Goal: Information Seeking & Learning: Learn about a topic

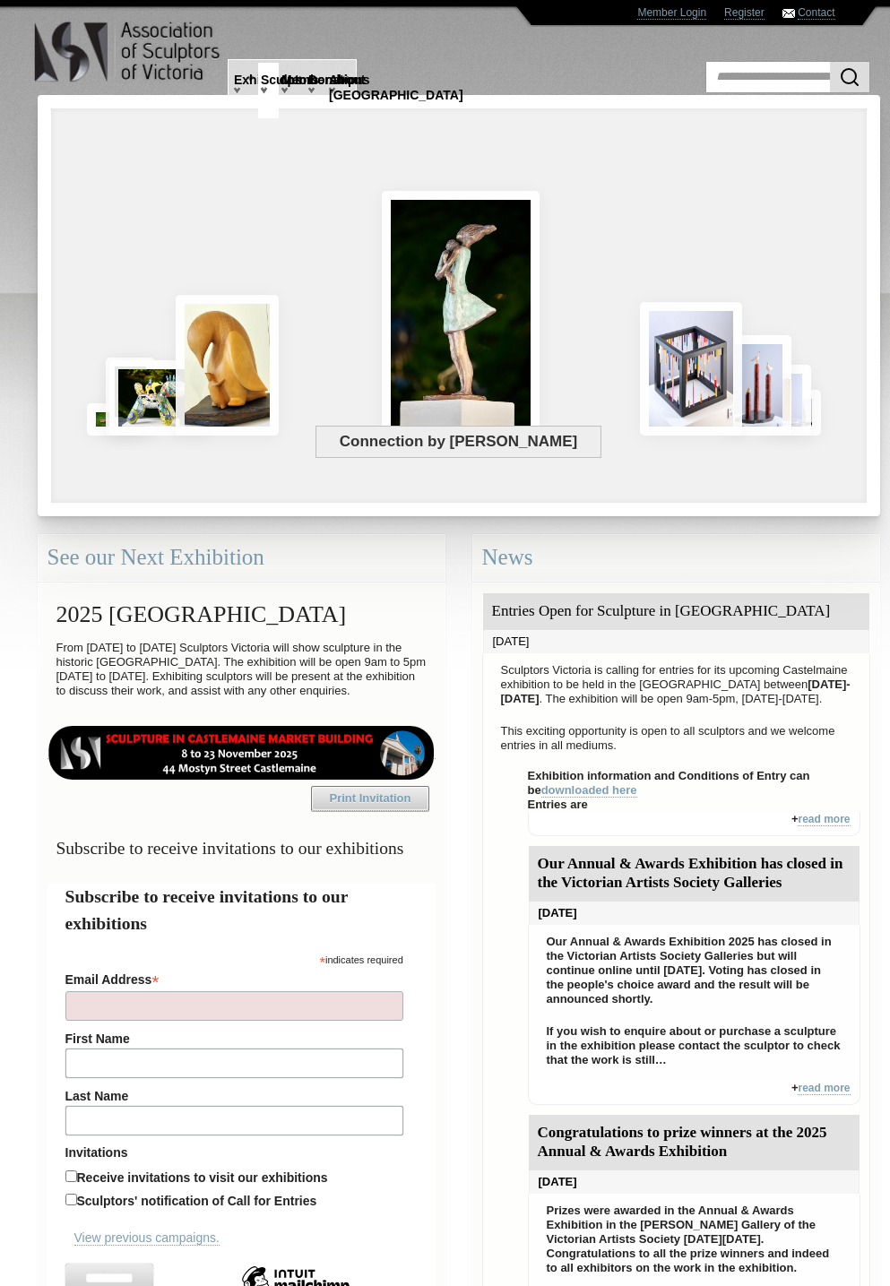
click at [268, 91] on link "Sculptors" at bounding box center [268, 91] width 21 height 56
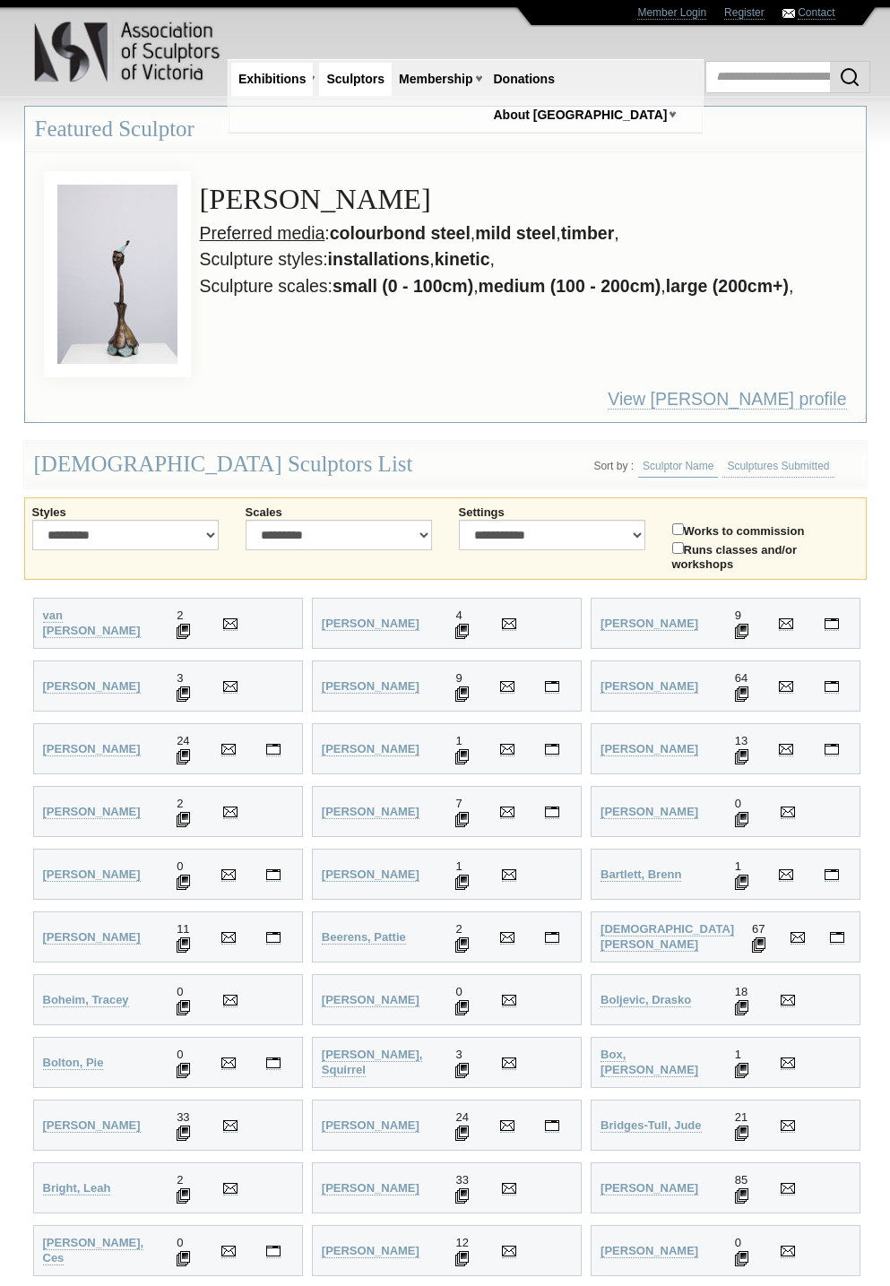
click at [268, 91] on link "Exhibitions" at bounding box center [272, 79] width 82 height 33
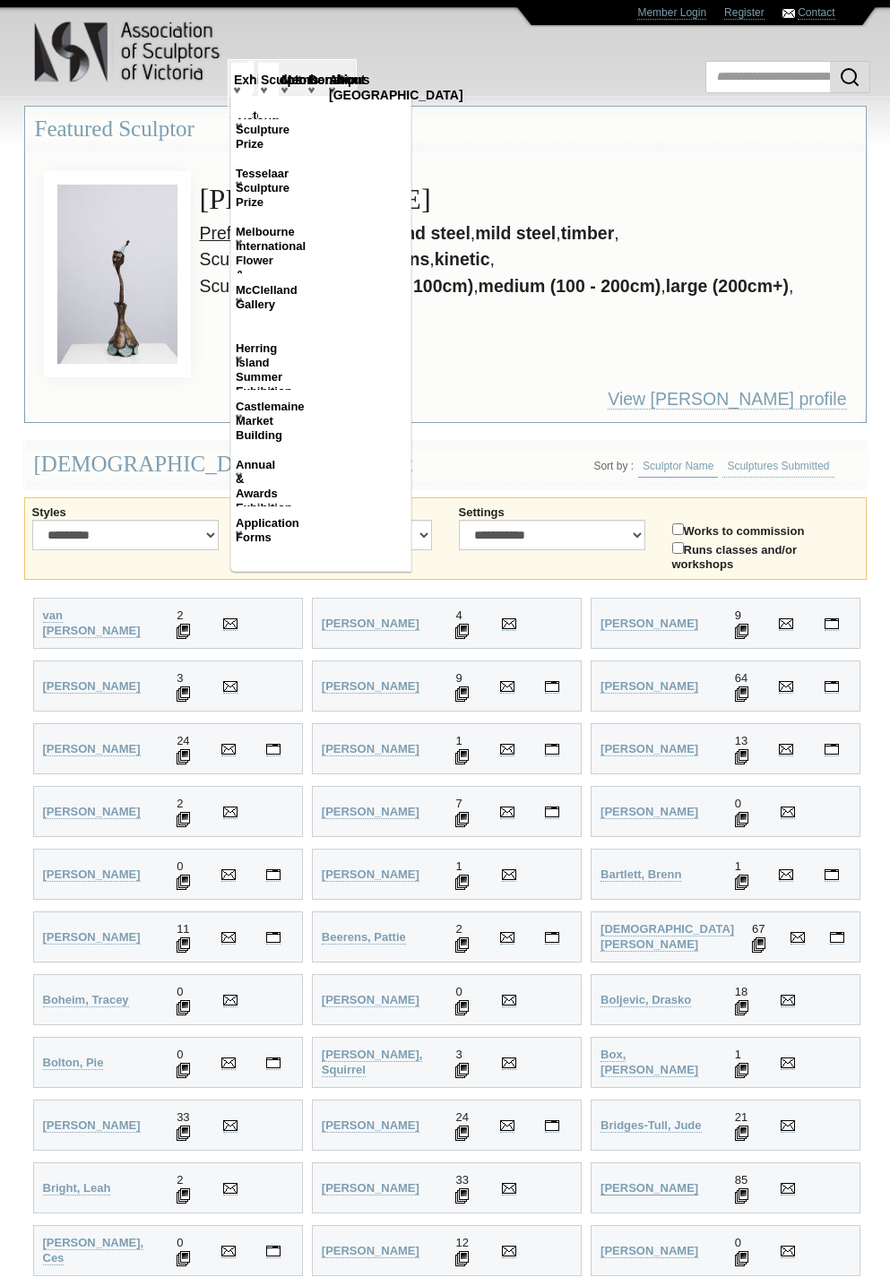
click at [635, 1188] on span "[PERSON_NAME]" at bounding box center [650, 1187] width 98 height 13
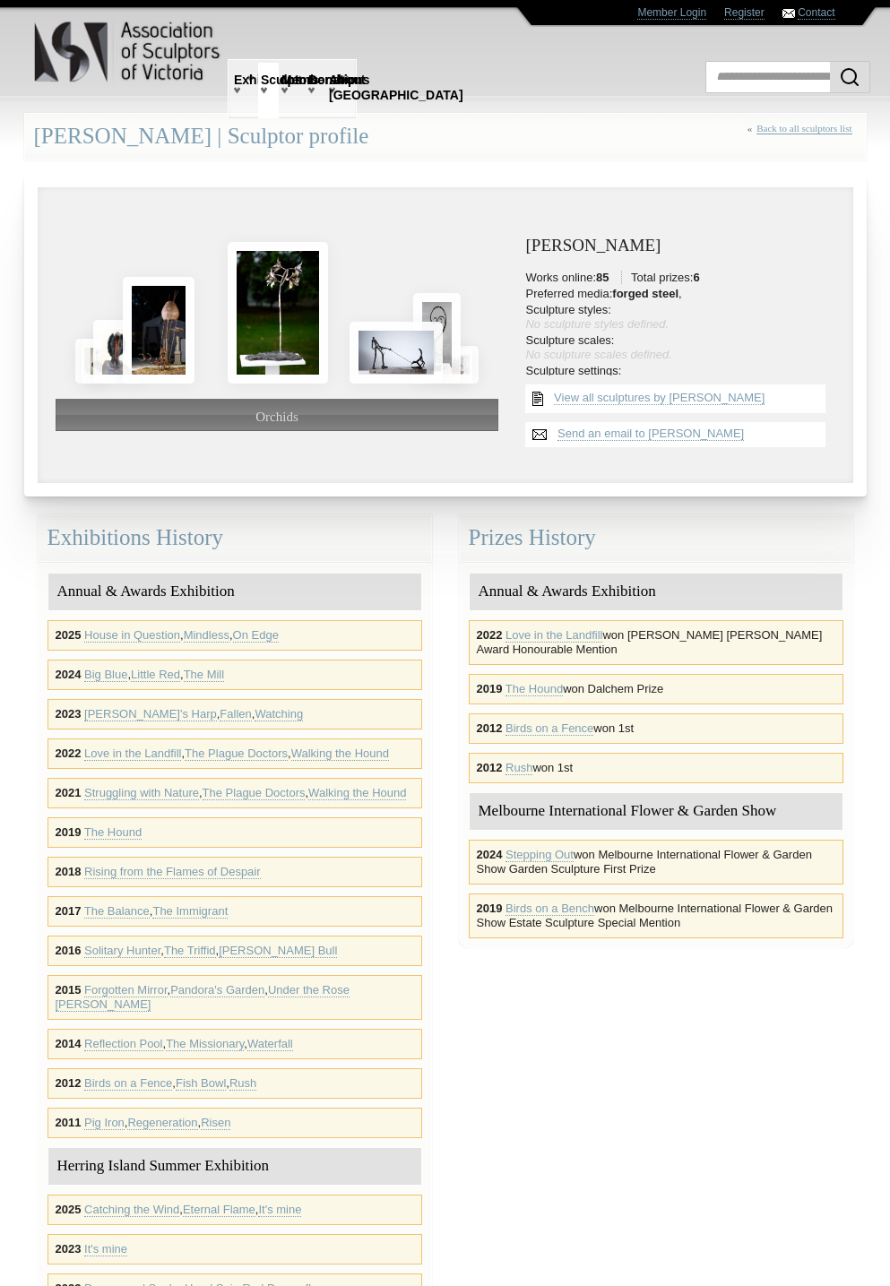
click at [800, 128] on span "Back to all sculptors list" at bounding box center [804, 128] width 95 height 11
